Goal: Navigation & Orientation: Find specific page/section

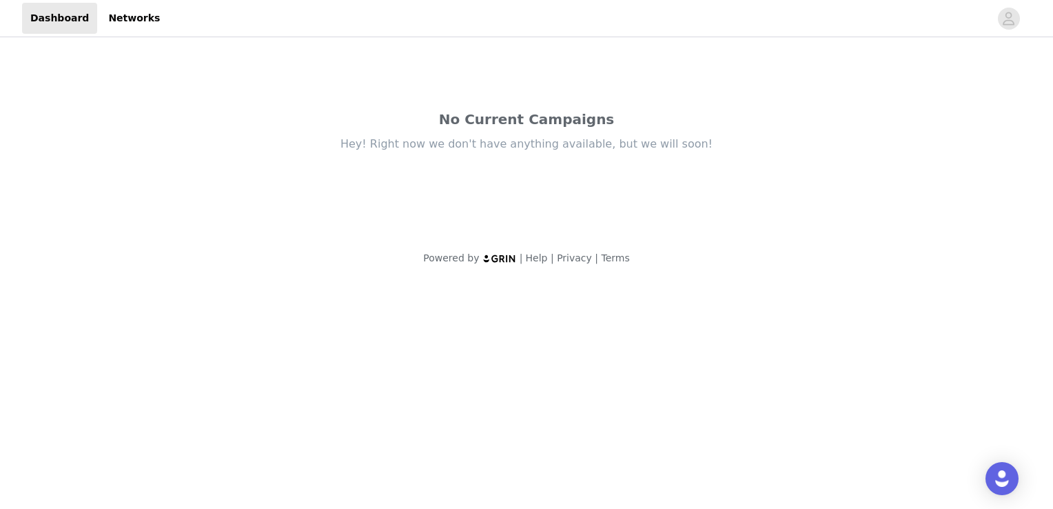
click at [416, 273] on div "Powered by | Help | Privacy | Terms" at bounding box center [526, 266] width 1053 height 31
click at [342, 339] on body "Dashboard Networks No Current Campaigns Hey! Right now we don't have anything a…" at bounding box center [526, 254] width 1053 height 509
